Goal: Information Seeking & Learning: Check status

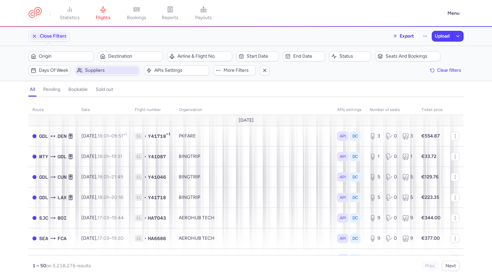
scroll to position [93, 0]
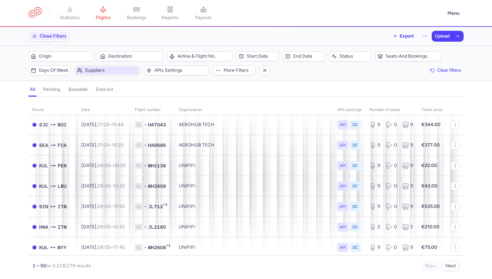
click at [123, 70] on span "Suppliers" at bounding box center [111, 70] width 53 height 5
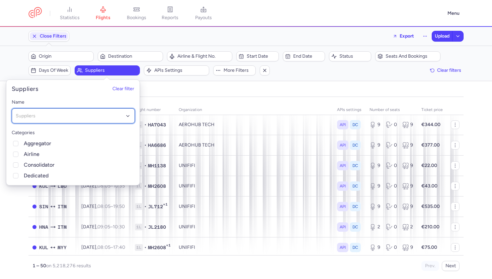
click at [105, 120] on div "Suppliers" at bounding box center [73, 115] width 123 height 15
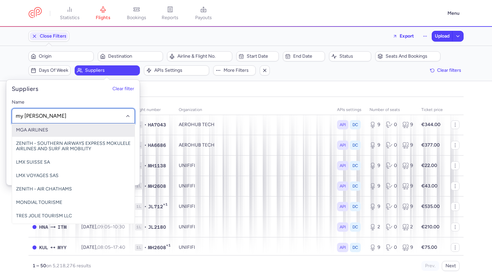
type input "my wongs"
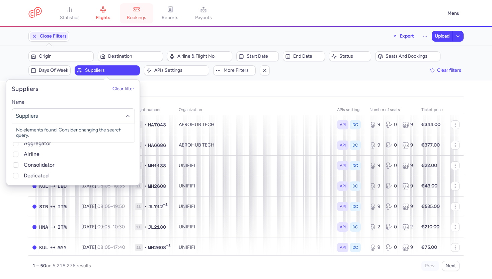
click at [139, 19] on span "bookings" at bounding box center [136, 18] width 19 height 6
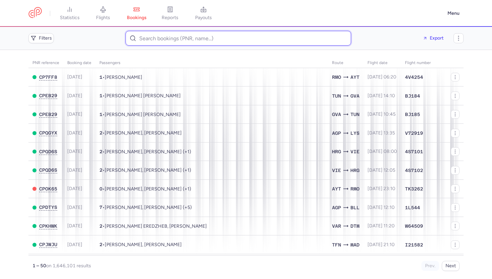
click at [147, 39] on input at bounding box center [239, 38] width 226 height 15
click at [44, 38] on span "Filters" at bounding box center [45, 38] width 13 height 5
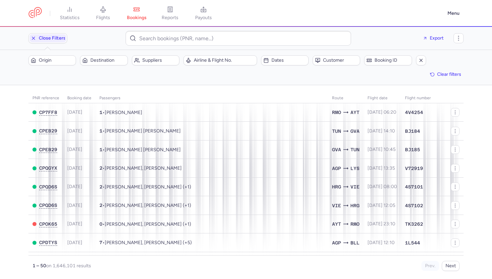
click at [214, 55] on div "Filters – 1646101 results Origin Destination Suppliers Airline & Flight No. Dat…" at bounding box center [246, 67] width 492 height 35
click at [148, 60] on span "Suppliers" at bounding box center [159, 60] width 35 height 5
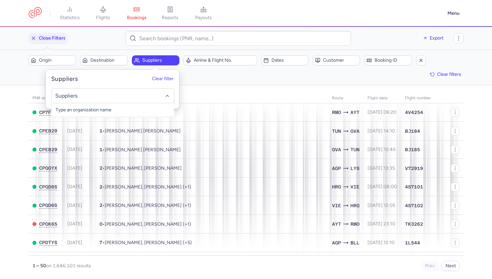
click at [143, 92] on input "-searchbox" at bounding box center [113, 95] width 116 height 7
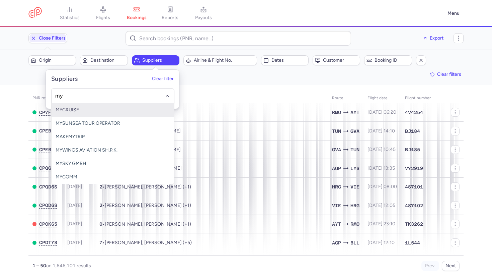
type input "myw"
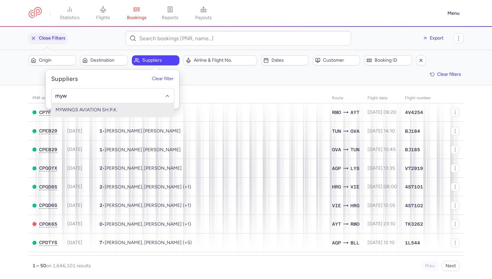
click at [131, 108] on span "MYWINGS AVIATION SH.P.K." at bounding box center [113, 109] width 123 height 13
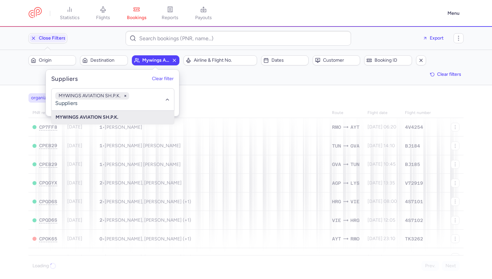
click at [236, 92] on div "organizations names: MYWINGS AVIATION SH.P.K." at bounding box center [246, 98] width 438 height 12
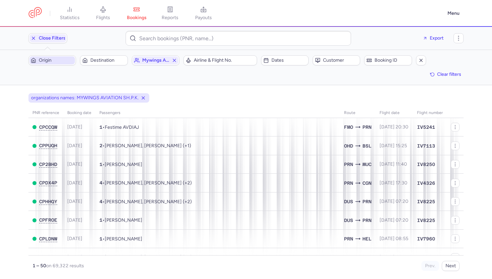
click at [61, 59] on span "Origin" at bounding box center [56, 60] width 35 height 5
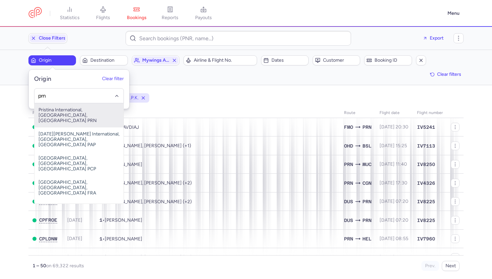
click at [55, 109] on span "Pristina International, [GEOGRAPHIC_DATA], [GEOGRAPHIC_DATA] PRN" at bounding box center [79, 115] width 89 height 24
type input "prn"
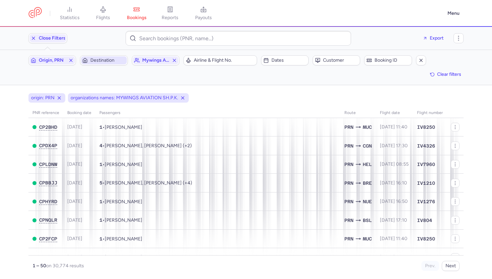
click at [100, 61] on span "Destination" at bounding box center [107, 60] width 35 height 5
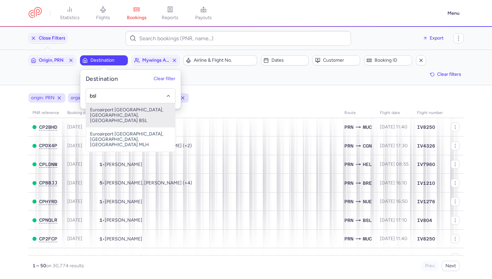
click at [99, 114] on span "Euroairport [GEOGRAPHIC_DATA], [GEOGRAPHIC_DATA], [GEOGRAPHIC_DATA] BSL" at bounding box center [130, 115] width 89 height 24
type input "bsl"
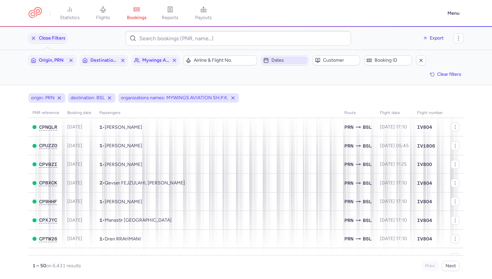
click at [280, 59] on span "Dates" at bounding box center [289, 60] width 35 height 5
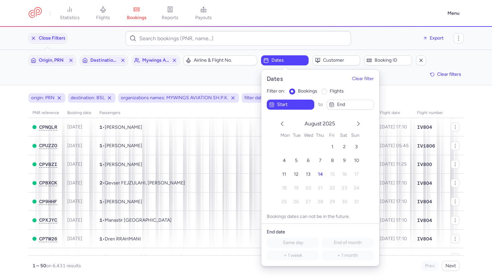
click at [324, 93] on input "flights" at bounding box center [324, 91] width 6 height 6
radio input "true"
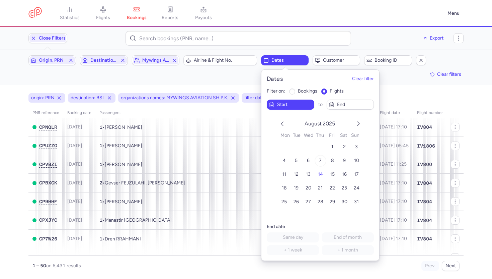
click at [319, 160] on span "7" at bounding box center [320, 160] width 3 height 6
click at [321, 158] on span "7" at bounding box center [320, 160] width 3 height 6
click at [340, 105] on span "end" at bounding box center [354, 104] width 35 height 5
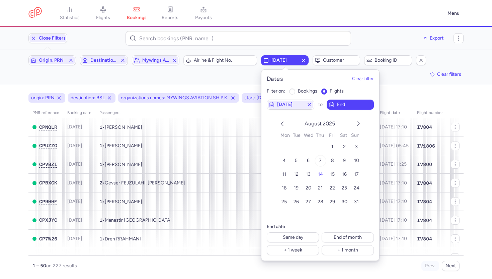
click at [322, 158] on button "7" at bounding box center [321, 161] width 12 height 12
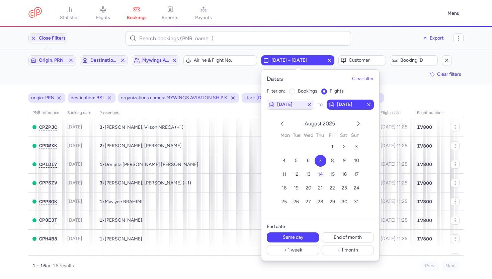
click at [221, 68] on div "Origin, PRN Destination, BSL mywings aviation sh.p.k. Airline & Flight No. [DAT…" at bounding box center [246, 67] width 436 height 24
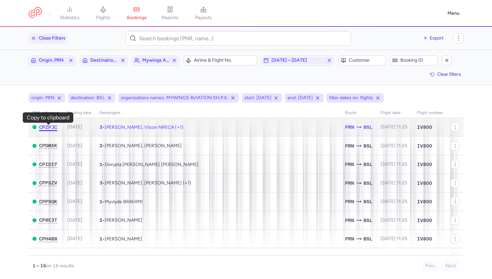
click at [56, 128] on span "CPZPJC" at bounding box center [48, 126] width 18 height 5
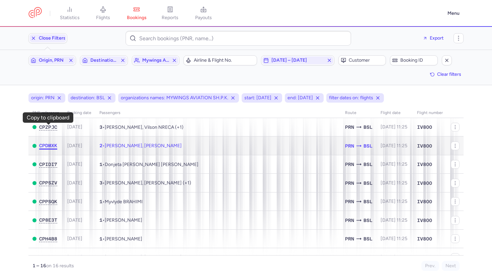
click at [47, 145] on span "CPDMXK" at bounding box center [48, 145] width 18 height 5
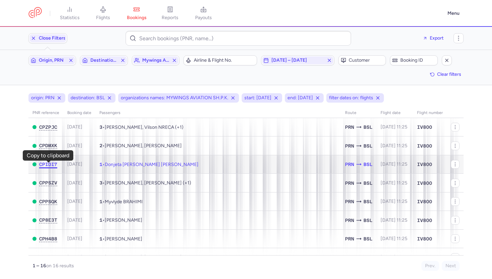
click at [48, 166] on span "CPIDI7" at bounding box center [48, 163] width 18 height 5
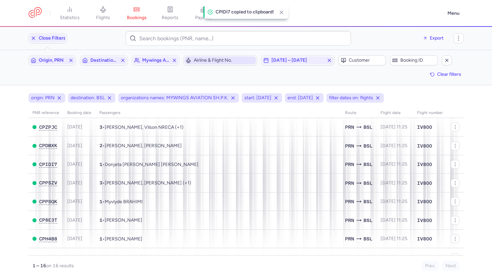
click at [212, 63] on span "Airline & Flight No." at bounding box center [221, 60] width 72 height 8
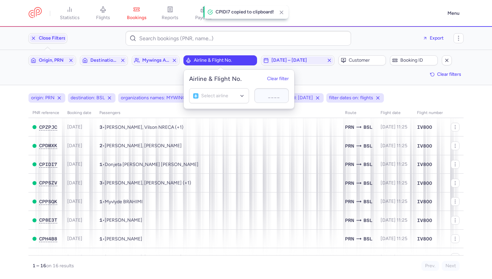
click at [265, 97] on div at bounding box center [262, 95] width 7 height 7
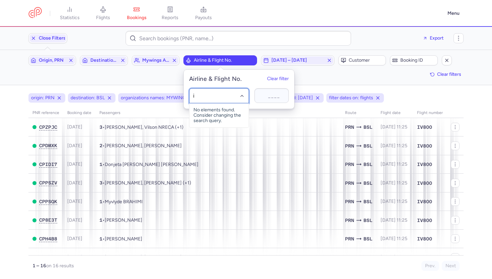
type input "iv"
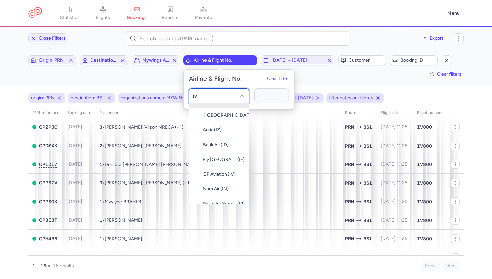
scroll to position [486, 0]
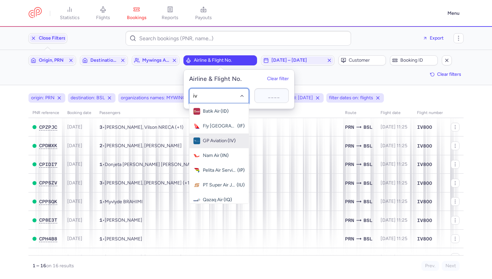
click at [214, 142] on span "GP Aviation" at bounding box center [215, 140] width 24 height 5
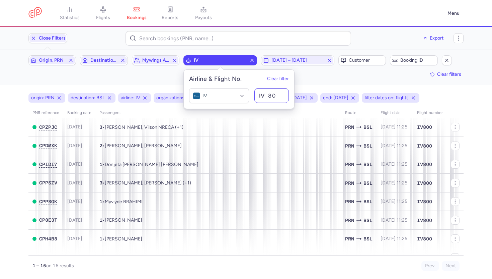
type input "800"
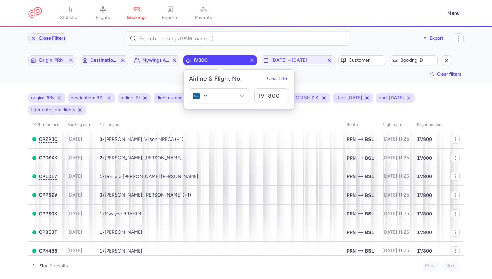
click at [357, 83] on div "Filters (8) – 9 results Origin, PRN Destination, BSL mywings aviation sh.p.k. I…" at bounding box center [246, 67] width 492 height 35
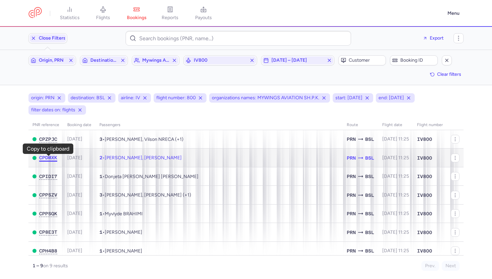
click at [47, 158] on span "CPDMXK" at bounding box center [48, 157] width 18 height 5
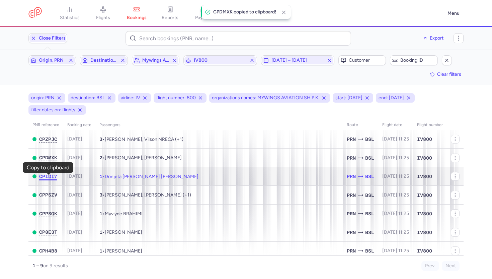
click at [45, 176] on span "CPIDI7" at bounding box center [48, 176] width 18 height 5
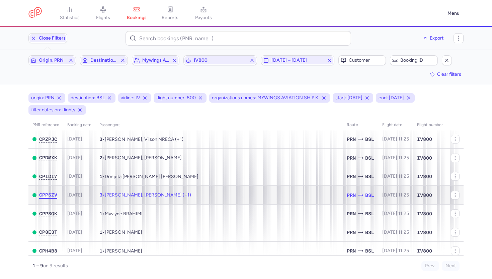
click at [51, 195] on span "CPPSZV" at bounding box center [48, 194] width 18 height 5
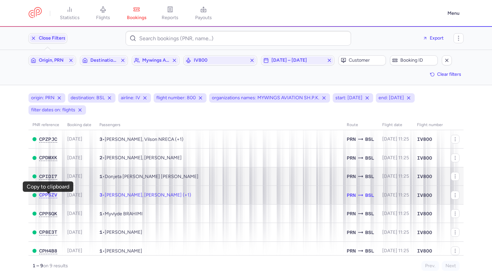
scroll to position [26, 0]
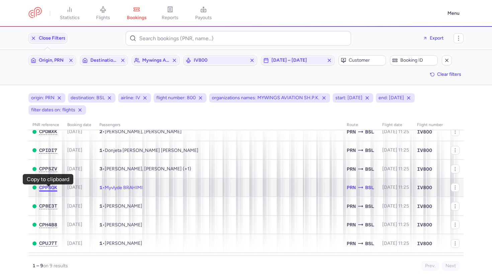
click at [53, 189] on span "CPPSQK" at bounding box center [48, 187] width 18 height 5
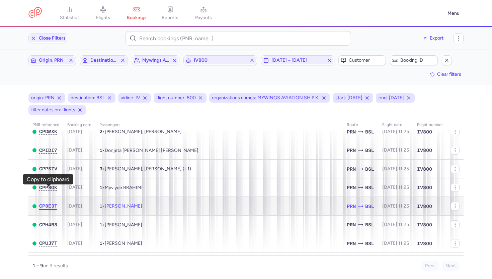
click at [48, 208] on span "CP8E3T" at bounding box center [48, 205] width 18 height 5
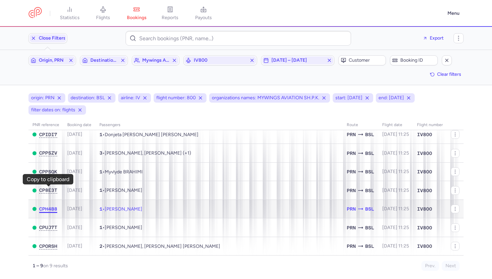
click at [52, 207] on span "CPH4B8" at bounding box center [48, 208] width 18 height 5
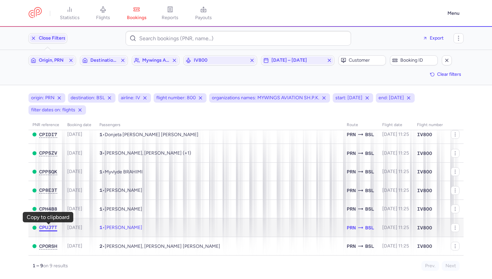
click at [48, 225] on span "CPUJ7T" at bounding box center [48, 226] width 18 height 5
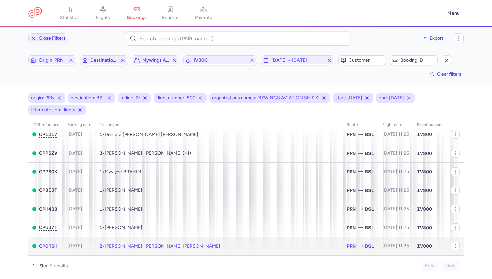
click at [46, 249] on td "CPORSH" at bounding box center [45, 246] width 35 height 18
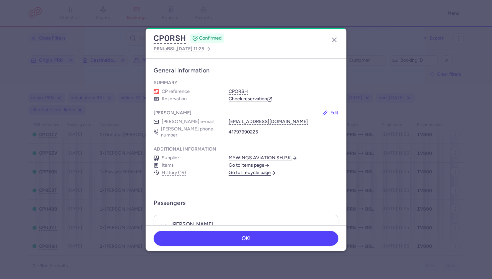
click at [176, 32] on div "CPORSH CONFIRMED PRN to BSL , [DATE] 11:25" at bounding box center [246, 43] width 201 height 30
click at [179, 36] on button "CPORSH" at bounding box center [170, 38] width 32 height 10
click at [333, 39] on icon "button" at bounding box center [335, 40] width 8 height 8
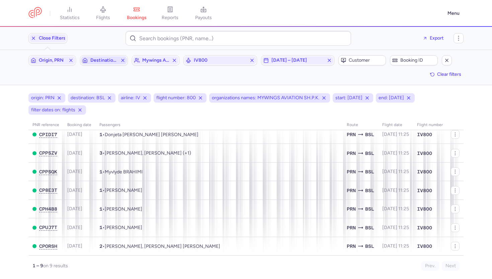
click at [125, 61] on icon "button" at bounding box center [122, 60] width 5 height 5
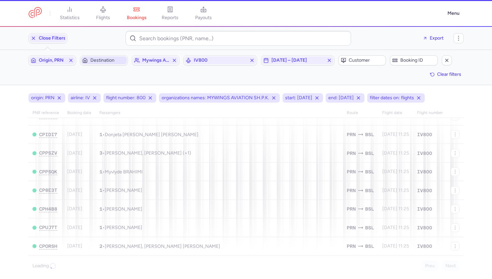
scroll to position [33, 0]
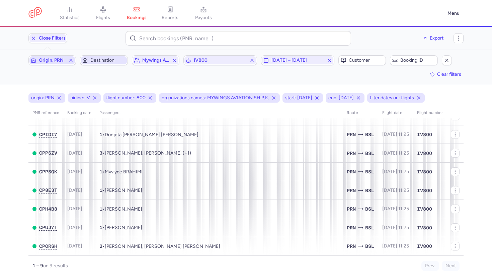
click at [70, 60] on icon "button" at bounding box center [70, 60] width 5 height 5
click at [252, 62] on icon "button" at bounding box center [252, 60] width 5 height 5
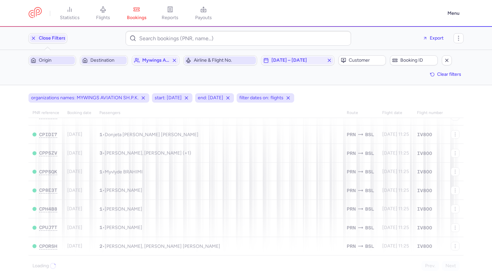
click at [58, 60] on span "Origin" at bounding box center [56, 60] width 35 height 5
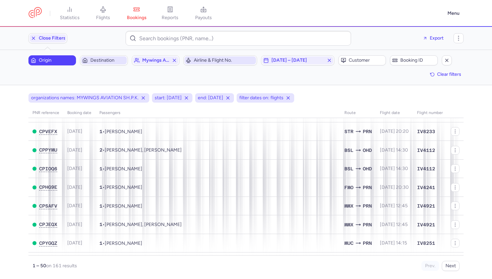
scroll to position [45, 0]
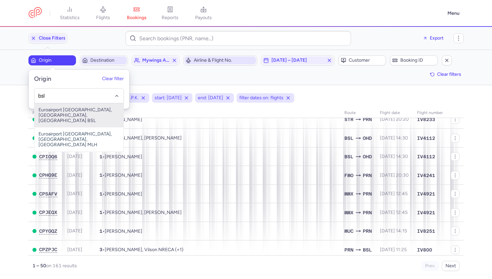
click at [57, 114] on span "Euroairport [GEOGRAPHIC_DATA], [GEOGRAPHIC_DATA], [GEOGRAPHIC_DATA] BSL" at bounding box center [79, 115] width 89 height 24
type input "bsl"
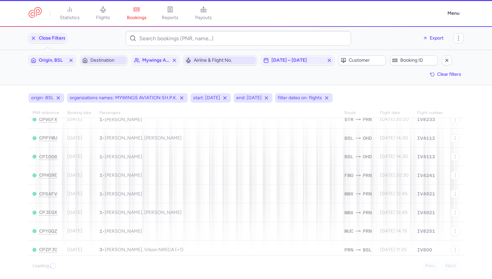
click at [99, 55] on div "Filters (5) – Loading... Origin, BSL Destination mywings aviation sh.p.k. Airli…" at bounding box center [246, 67] width 492 height 35
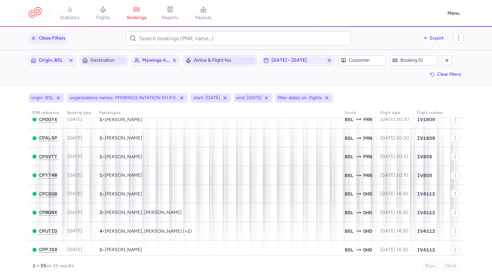
click at [100, 58] on span "Destination" at bounding box center [107, 60] width 35 height 5
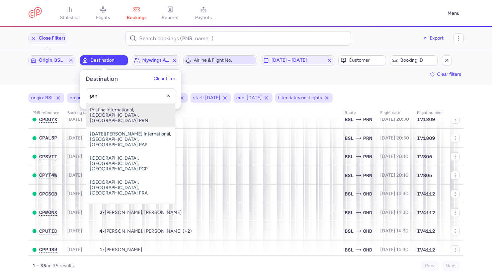
click at [114, 116] on span "Pristina International, [GEOGRAPHIC_DATA], [GEOGRAPHIC_DATA] PRN" at bounding box center [130, 115] width 89 height 24
type input "prn"
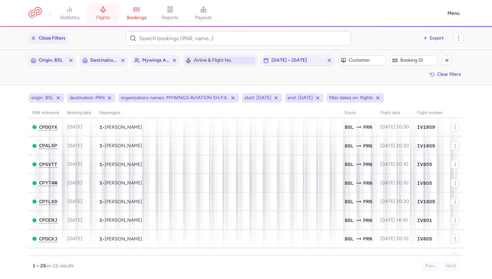
click at [104, 13] on link "flights" at bounding box center [103, 13] width 34 height 15
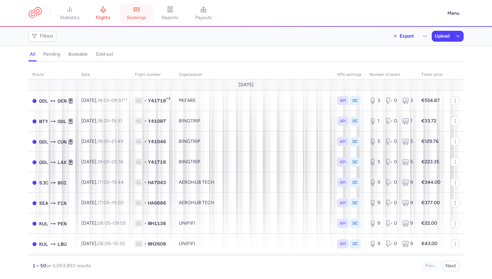
click at [137, 12] on icon at bounding box center [136, 9] width 7 height 7
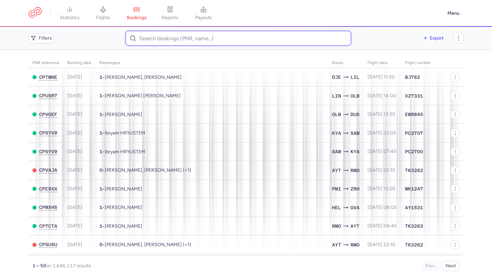
click at [148, 40] on input at bounding box center [239, 38] width 226 height 15
paste input "CP3NKP"
type input "CP3NKP"
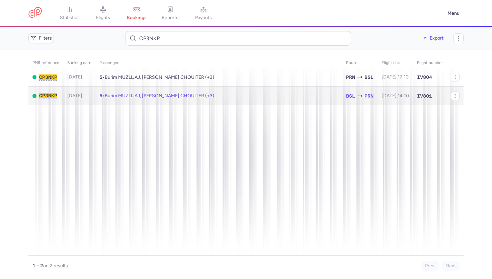
click at [129, 103] on td "5 • Burim MUZLIJAJ, [PERSON_NAME] CHOUITER (+3)" at bounding box center [218, 95] width 247 height 18
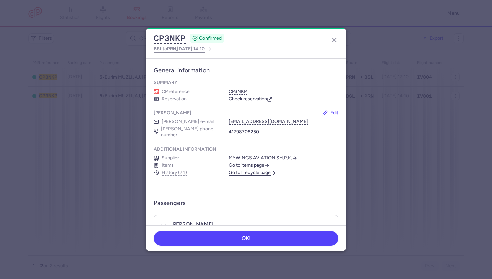
click at [186, 49] on span "[DATE] 14:10" at bounding box center [191, 49] width 28 height 6
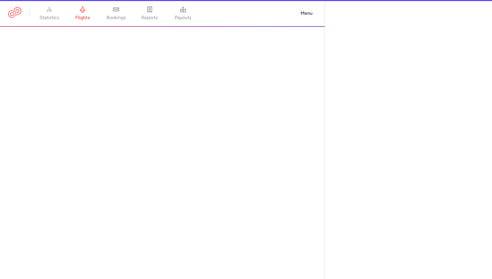
select select "hours"
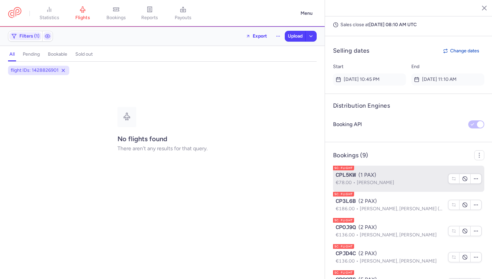
scroll to position [428, 0]
click at [352, 178] on p "€78.00 [PERSON_NAME]" at bounding box center [390, 181] width 109 height 7
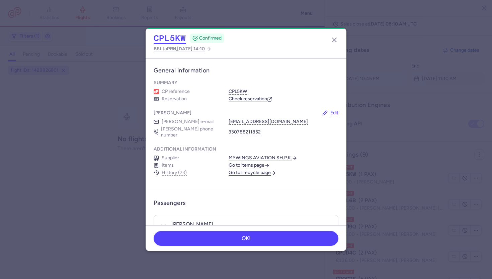
click at [160, 35] on button "CPL5KW" at bounding box center [170, 38] width 32 height 10
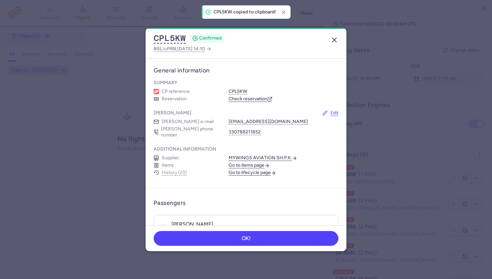
click at [336, 39] on icon "button" at bounding box center [335, 40] width 8 height 8
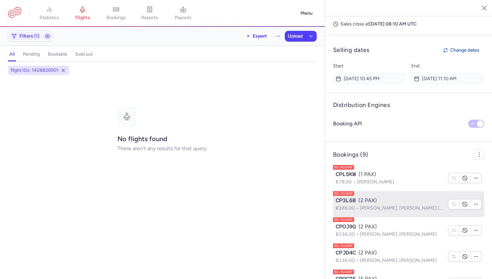
click at [358, 217] on li "SC: FLIGHT CP3L6B (2 PAX) €186.00 [PERSON_NAME], [PERSON_NAME] (+1)" at bounding box center [408, 230] width 151 height 26
click at [355, 196] on span "CP3L6B" at bounding box center [346, 200] width 20 height 8
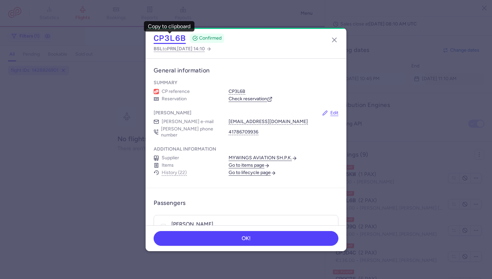
click at [176, 40] on button "CP3L6B" at bounding box center [170, 38] width 32 height 10
click at [331, 37] on icon "button" at bounding box center [335, 40] width 8 height 8
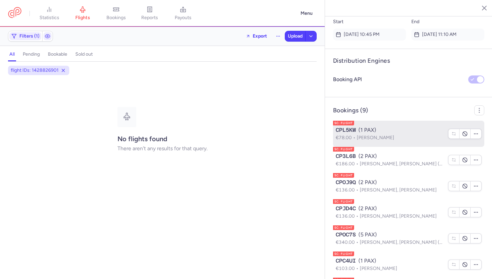
scroll to position [474, 0]
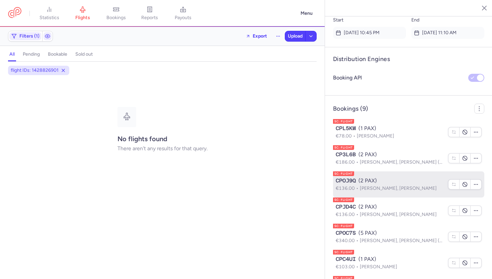
click at [370, 185] on span "[PERSON_NAME], [PERSON_NAME]" at bounding box center [398, 188] width 77 height 6
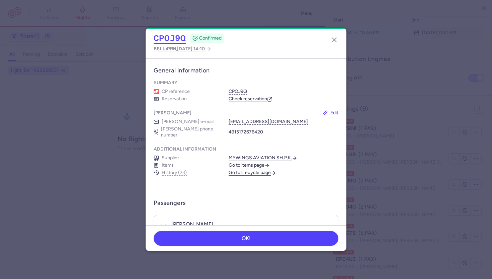
click at [164, 40] on button "CPOJ9Q" at bounding box center [170, 38] width 32 height 10
click at [332, 40] on icon "button" at bounding box center [335, 40] width 8 height 8
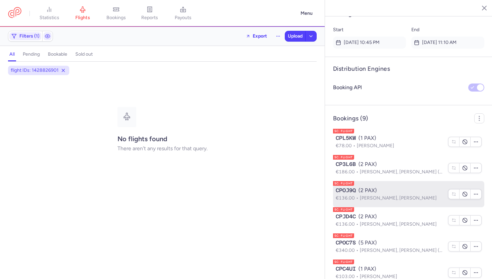
scroll to position [509, 0]
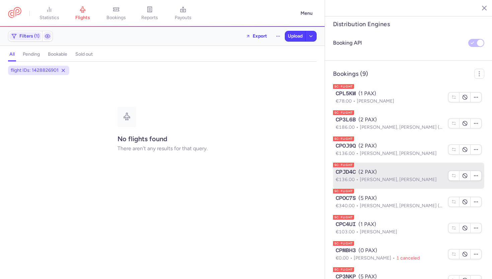
click at [353, 176] on p "€136.00 [PERSON_NAME], [PERSON_NAME]" at bounding box center [390, 179] width 109 height 7
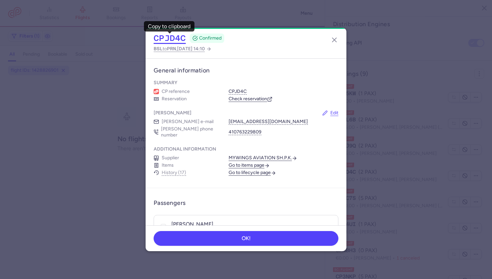
click at [178, 39] on button "CPJD4C" at bounding box center [170, 38] width 32 height 10
click at [335, 40] on line "button" at bounding box center [335, 40] width 4 height 4
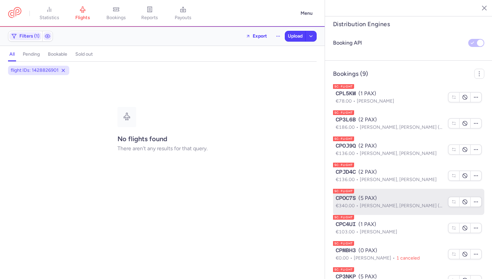
click at [351, 194] on span "CPOC7S" at bounding box center [346, 198] width 20 height 8
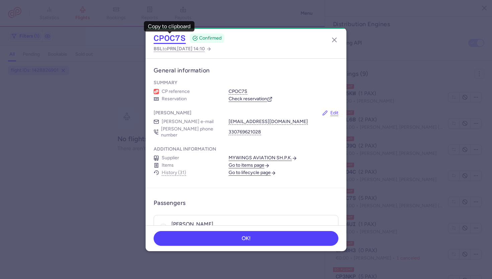
click at [179, 38] on button "CPOC7S" at bounding box center [170, 38] width 32 height 10
click at [335, 42] on icon "button" at bounding box center [335, 40] width 8 height 8
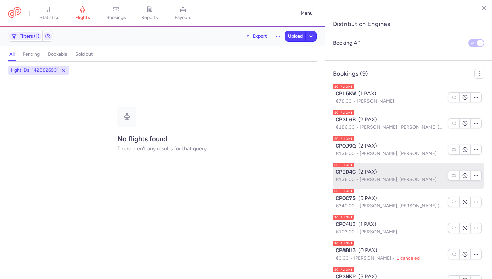
scroll to position [541, 0]
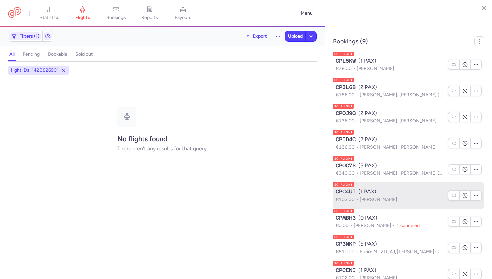
click at [350, 188] on span "CPC4UI" at bounding box center [346, 192] width 20 height 8
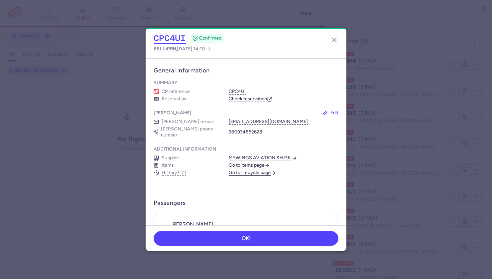
click at [178, 37] on button "CPC4UI" at bounding box center [170, 38] width 32 height 10
click at [334, 38] on icon "button" at bounding box center [335, 40] width 8 height 8
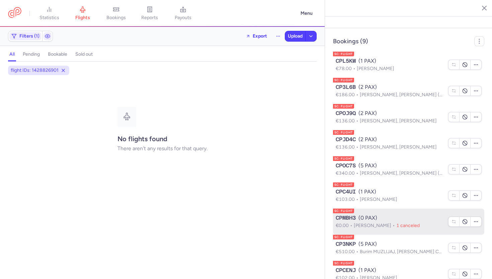
click at [367, 222] on span "[PERSON_NAME]" at bounding box center [375, 225] width 43 height 6
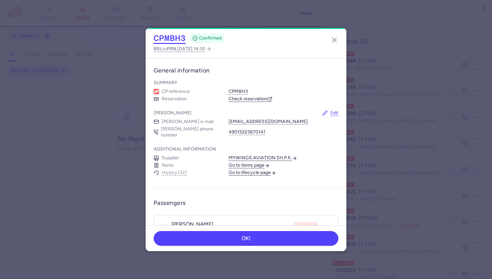
click at [176, 40] on button "CPMBH3" at bounding box center [170, 38] width 32 height 10
click at [332, 41] on icon "button" at bounding box center [335, 40] width 8 height 8
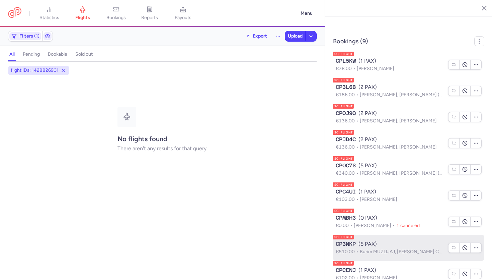
click at [356, 240] on span "CP3NKP" at bounding box center [346, 244] width 20 height 8
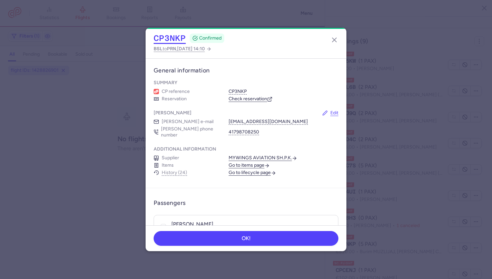
click at [166, 40] on button "CP3NKP" at bounding box center [170, 38] width 32 height 10
click at [337, 38] on icon "button" at bounding box center [335, 40] width 8 height 8
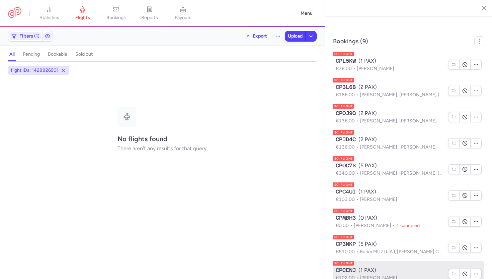
click at [348, 266] on span "CPCENJ" at bounding box center [346, 270] width 20 height 8
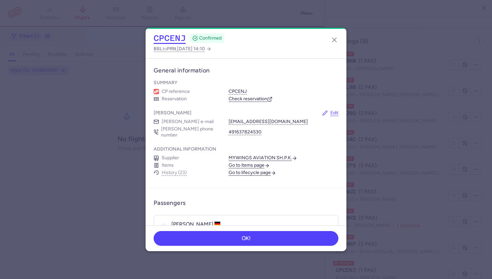
click at [165, 37] on button "CPCENJ" at bounding box center [170, 38] width 32 height 10
click at [335, 39] on icon "button" at bounding box center [335, 40] width 8 height 8
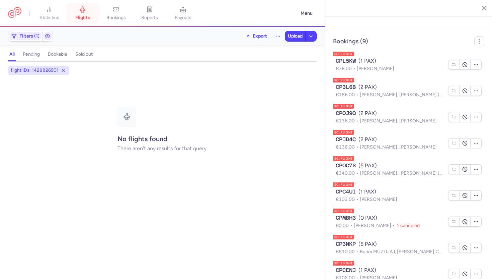
click at [83, 14] on link "flights" at bounding box center [83, 13] width 34 height 15
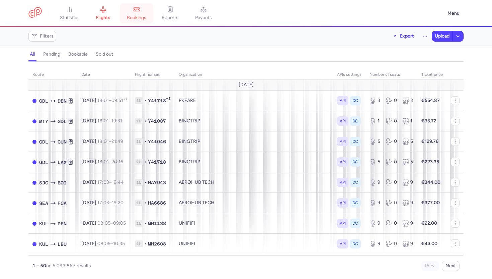
click at [146, 15] on span "bookings" at bounding box center [136, 18] width 19 height 6
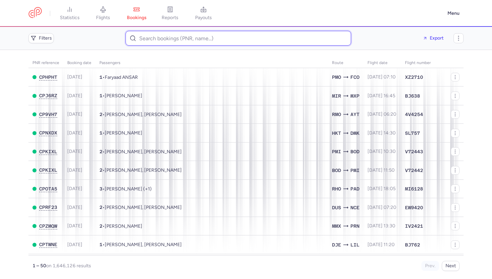
click at [153, 44] on input at bounding box center [239, 38] width 226 height 15
paste input "CPPSQK"
type input "CPPSQK"
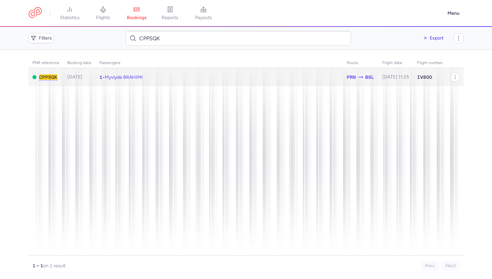
click at [143, 76] on span "Myvlyde BRAHIMI" at bounding box center [124, 77] width 38 height 6
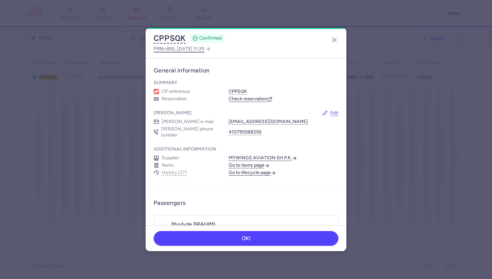
click at [203, 49] on span "[DATE] 11:25" at bounding box center [190, 49] width 27 height 6
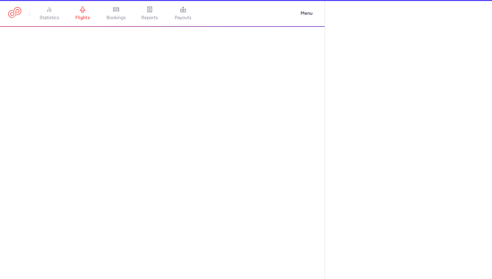
select select "hours"
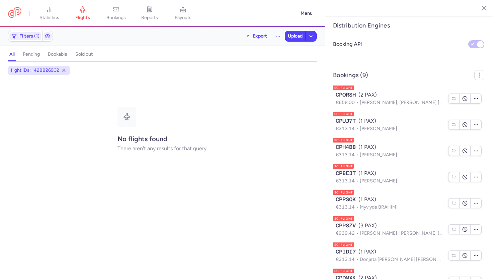
scroll to position [498, 0]
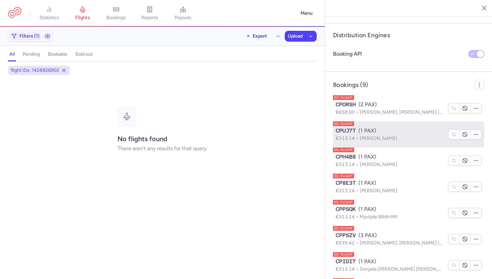
click at [346, 127] on span "CPUJ7T" at bounding box center [346, 131] width 20 height 8
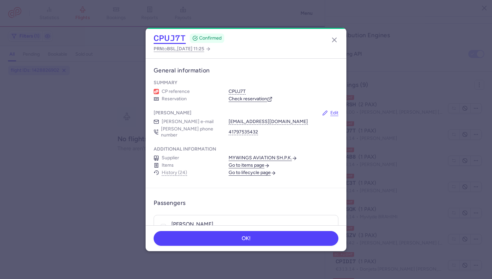
click at [178, 39] on button "CPUJ7T" at bounding box center [170, 38] width 32 height 10
click at [333, 40] on icon "button" at bounding box center [335, 40] width 8 height 8
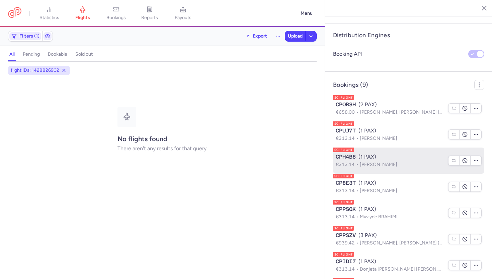
click at [350, 153] on span "CPH4B8" at bounding box center [346, 157] width 20 height 8
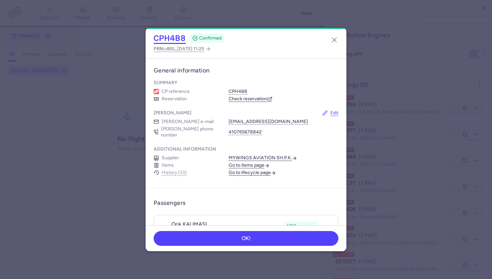
click at [176, 43] on div "CPH4B8 CONFIRMED PRN to BSL , [DATE] 11:25" at bounding box center [246, 43] width 201 height 30
click at [171, 38] on button "CPH4B8" at bounding box center [170, 38] width 32 height 10
click at [335, 38] on icon "button" at bounding box center [335, 40] width 8 height 8
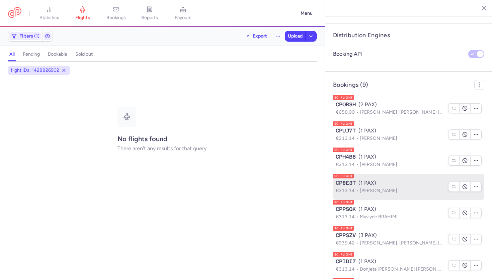
click at [350, 179] on span "CP8E3T" at bounding box center [346, 183] width 20 height 8
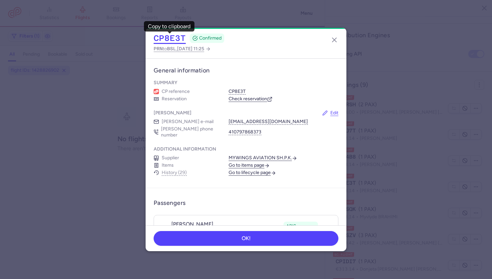
click at [172, 40] on button "CP8E3T" at bounding box center [170, 38] width 32 height 10
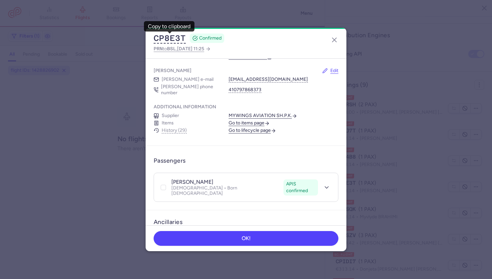
scroll to position [49, 0]
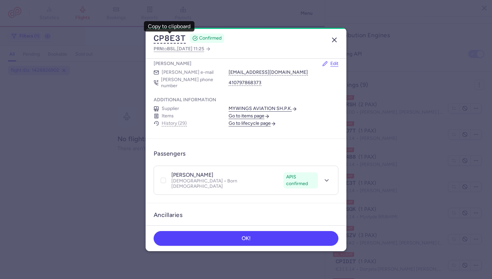
click at [333, 42] on line "button" at bounding box center [335, 40] width 4 height 4
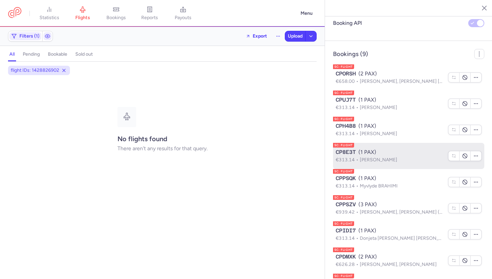
scroll to position [533, 0]
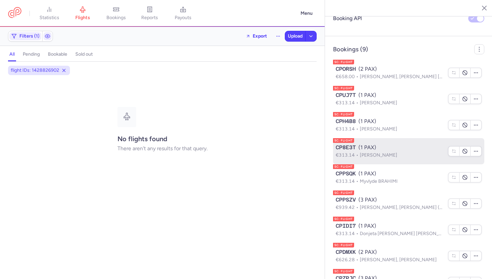
click at [365, 178] on span "Myvlyde BRAHIMI" at bounding box center [379, 181] width 38 height 6
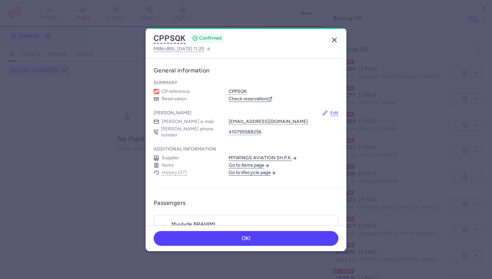
click at [333, 41] on line "button" at bounding box center [335, 40] width 4 height 4
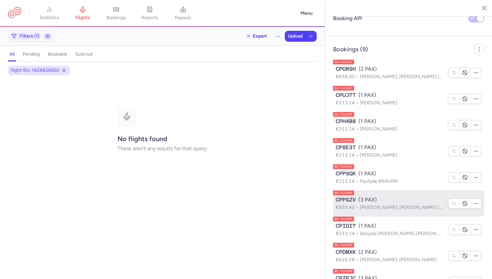
scroll to position [541, 0]
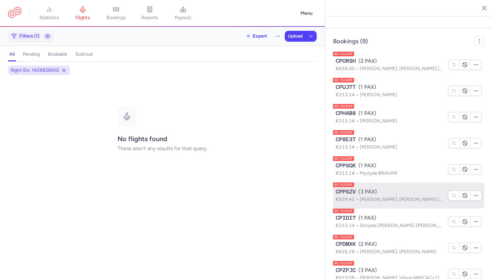
click at [351, 196] on p "€939.42 [PERSON_NAME], [PERSON_NAME] (+1)" at bounding box center [390, 199] width 109 height 7
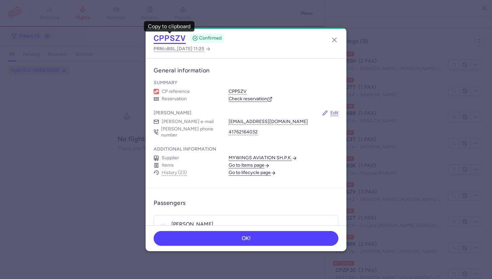
click at [171, 39] on button "CPPSZV" at bounding box center [170, 38] width 32 height 10
click at [335, 42] on icon "button" at bounding box center [335, 40] width 8 height 8
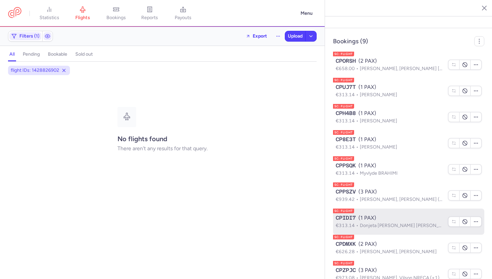
click at [348, 214] on span "CPIDI7" at bounding box center [346, 218] width 20 height 8
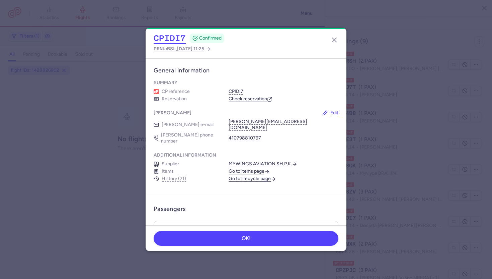
click at [178, 35] on button "CPIDI7" at bounding box center [170, 38] width 32 height 10
click at [334, 41] on icon "button" at bounding box center [335, 40] width 8 height 8
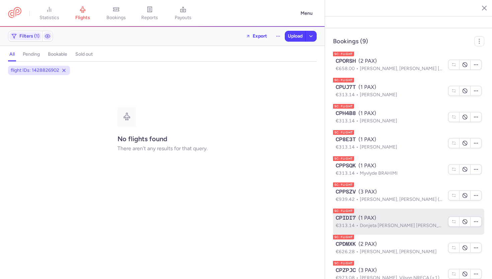
click at [348, 214] on span "CPIDI7" at bounding box center [346, 218] width 20 height 8
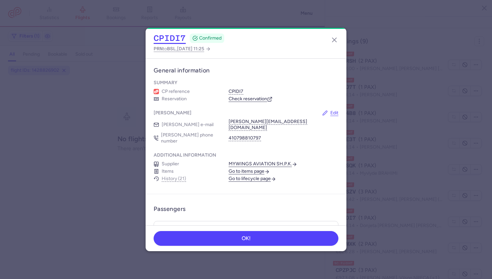
click at [171, 38] on button "CPIDI7" at bounding box center [170, 38] width 32 height 10
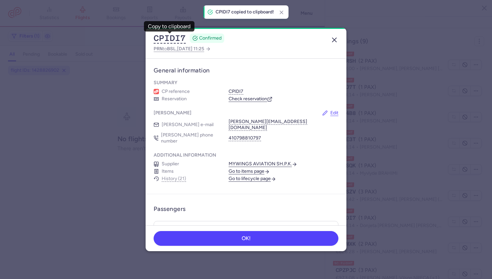
click at [333, 43] on icon "button" at bounding box center [335, 40] width 8 height 8
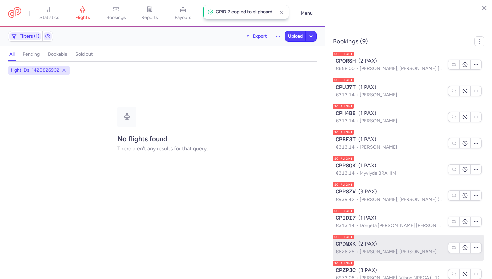
click at [352, 249] on span "€626.28" at bounding box center [348, 252] width 24 height 6
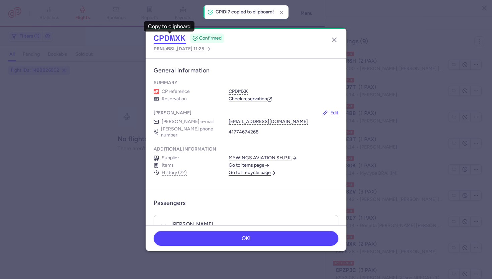
click at [176, 37] on button "CPDMXK" at bounding box center [170, 38] width 32 height 10
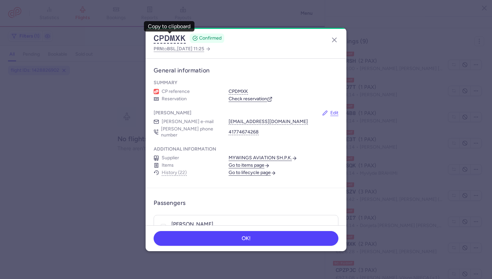
click at [342, 37] on div "CPDMXK CONFIRMED PRN to BSL , [DATE] 11:25" at bounding box center [246, 43] width 201 height 30
click at [336, 38] on line "button" at bounding box center [335, 40] width 4 height 4
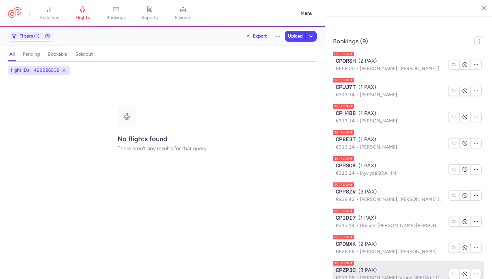
click at [345, 274] on p "€973.08 [PERSON_NAME], Vilson NRECA (+1)" at bounding box center [390, 277] width 109 height 7
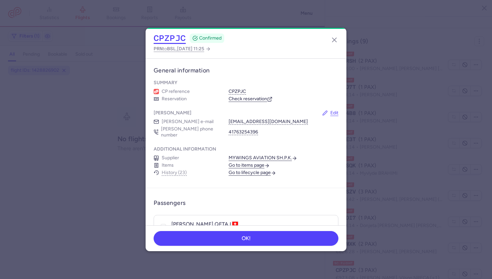
click at [170, 38] on button "CPZPJC" at bounding box center [170, 38] width 32 height 10
